Goal: Book appointment/travel/reservation

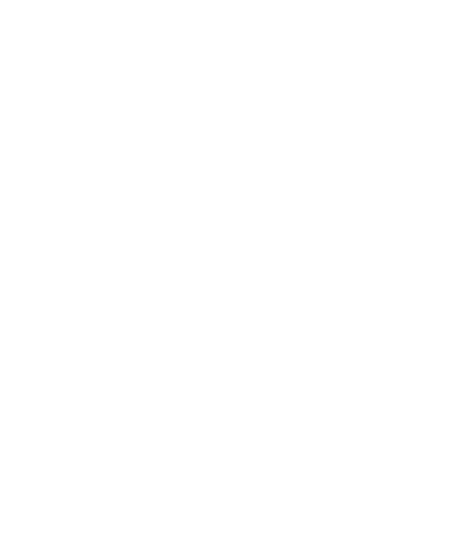
click at [64, 389] on icon at bounding box center [66, 387] width 4 height 4
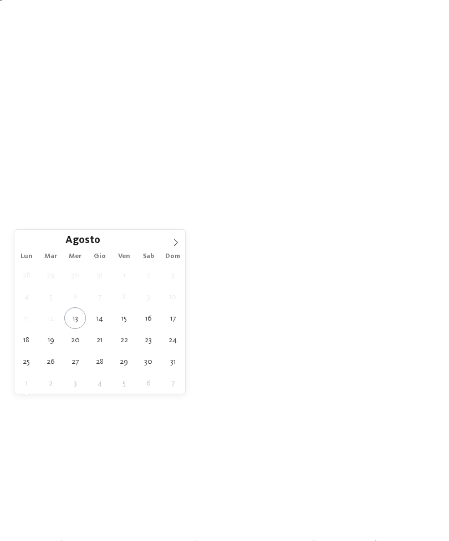
scroll to position [15, 0]
click at [172, 243] on icon at bounding box center [176, 243] width 8 height 8
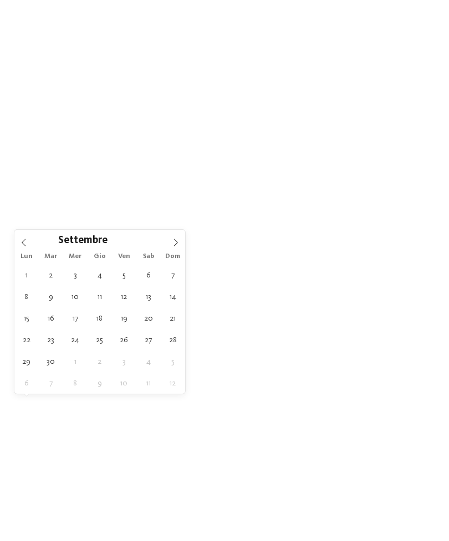
click at [172, 240] on icon at bounding box center [176, 243] width 8 height 8
click at [24, 244] on icon at bounding box center [24, 243] width 8 height 8
type div "[DATE]"
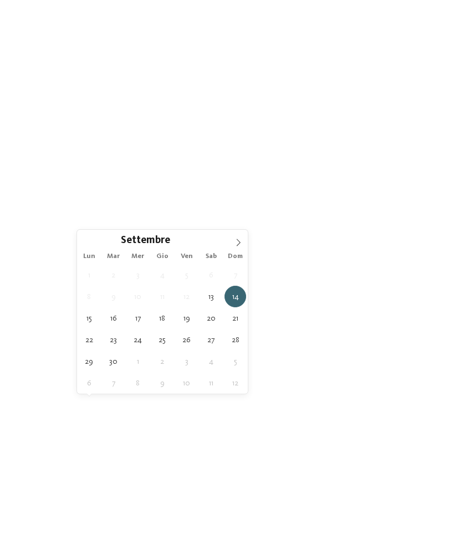
type div "[DATE]"
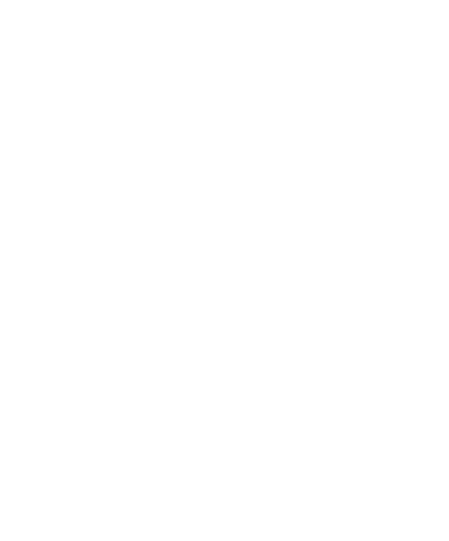
click at [191, 375] on icon at bounding box center [191, 372] width 4 height 4
click at [290, 210] on div at bounding box center [290, 215] width 11 height 11
click at [256, 332] on div "accetta" at bounding box center [224, 343] width 144 height 22
click at [249, 377] on span "I miei desideri" at bounding box center [235, 373] width 38 height 8
click at [400, 45] on icon at bounding box center [402, 41] width 24 height 19
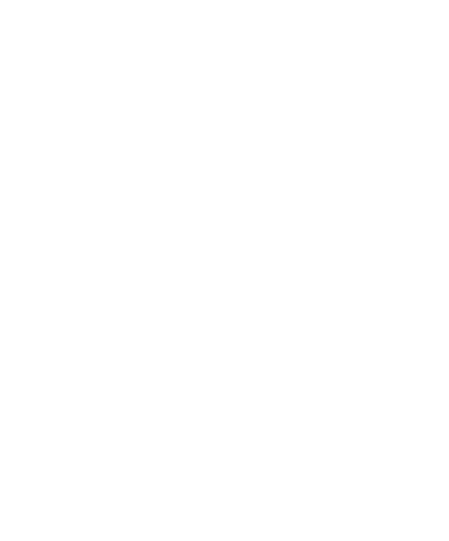
click at [402, 382] on link "trova l’hotel" at bounding box center [404, 372] width 59 height 19
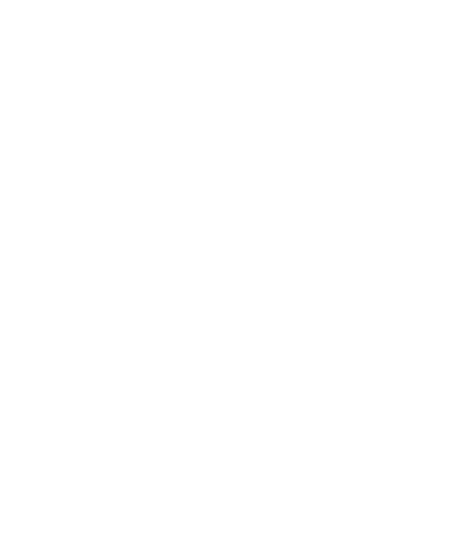
scroll to position [0, 0]
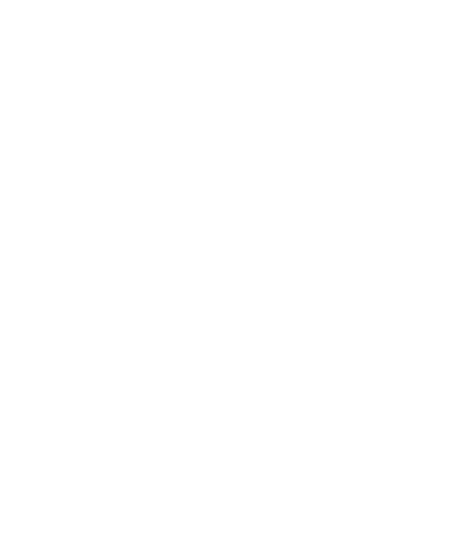
scroll to position [1313, 0]
